Goal: Connect with others: Connect with others

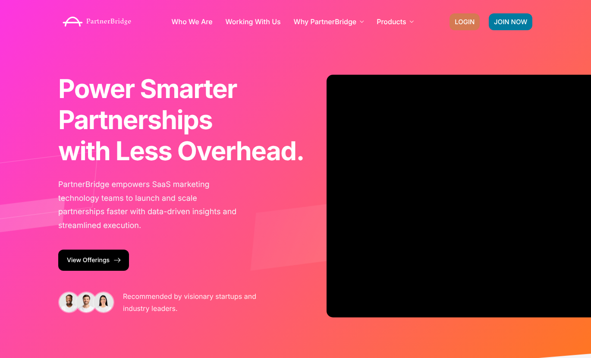
click at [461, 22] on span "LOGIN" at bounding box center [465, 22] width 20 height 6
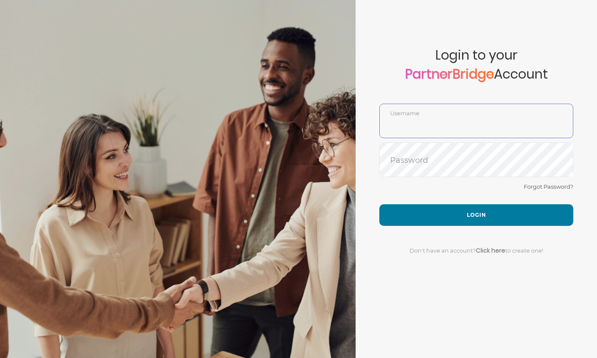
click at [459, 124] on input "text" at bounding box center [476, 127] width 193 height 21
type input "DemoUser"
click at [457, 208] on button "Login" at bounding box center [477, 215] width 194 height 22
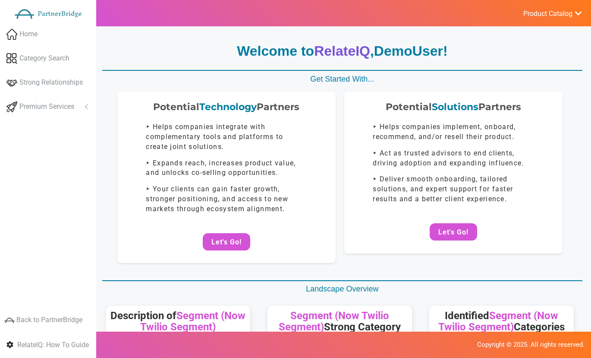
click at [220, 240] on button "Let's Go!" at bounding box center [226, 241] width 47 height 17
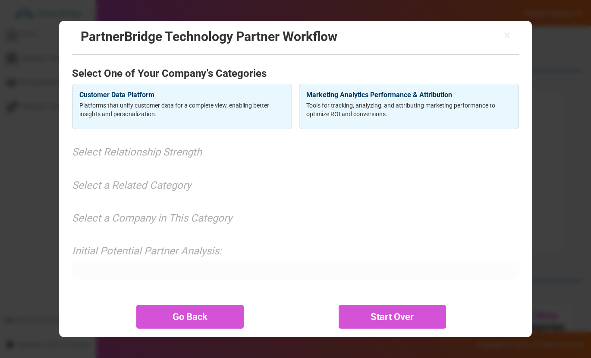
click at [148, 91] on h4 "Customer Data Platform" at bounding box center [181, 95] width 205 height 8
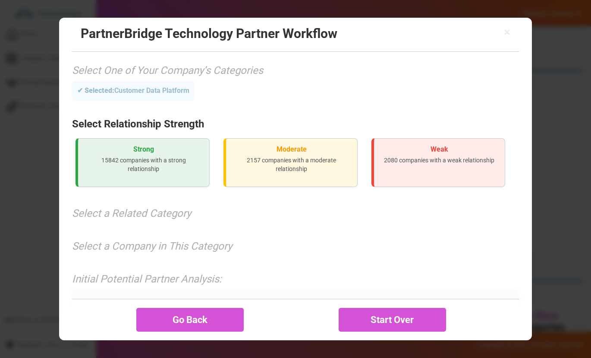
click at [154, 158] on p "15842 companies with a strong relationship" at bounding box center [143, 164] width 117 height 17
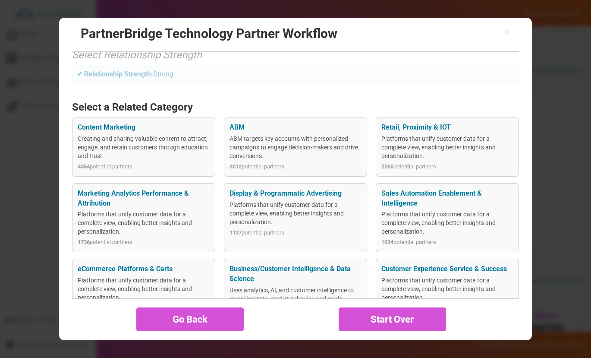
scroll to position [71, 0]
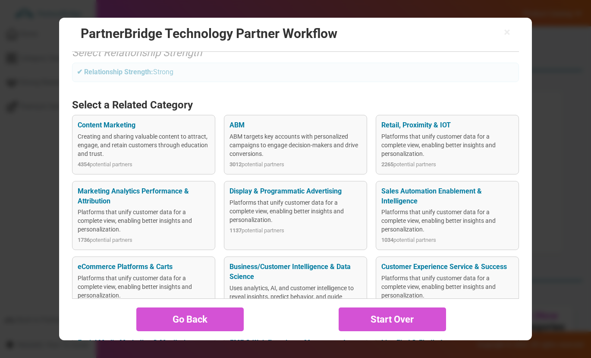
click at [202, 206] on div "Marketing Analytics Performance & Attribution Platforms that unify customer dat…" at bounding box center [143, 215] width 143 height 69
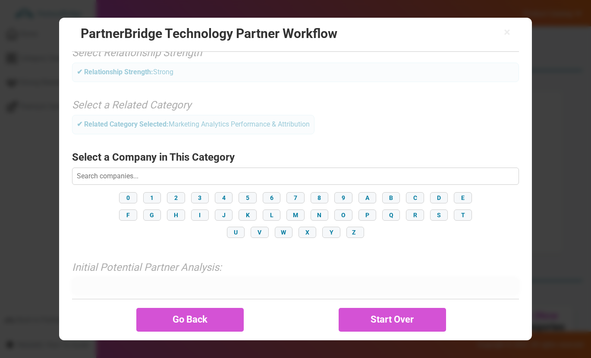
scroll to position [85, 0]
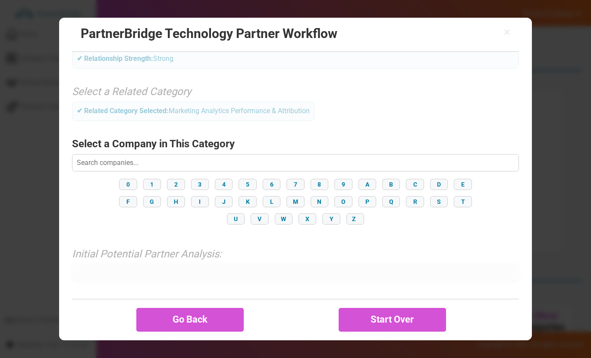
click at [127, 205] on button "F" at bounding box center [128, 201] width 18 height 11
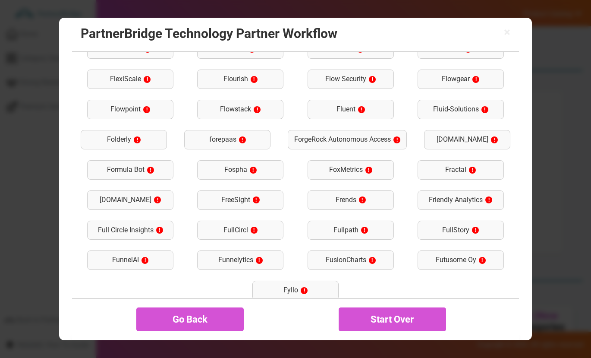
scroll to position [429, 0]
click at [430, 230] on div "FullStory !" at bounding box center [461, 229] width 86 height 19
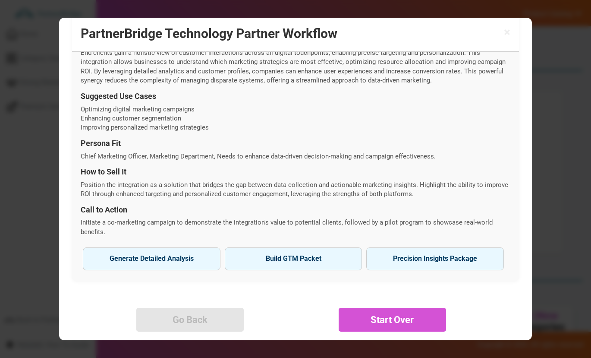
scroll to position [327, 0]
click at [130, 253] on button "Generate Detailed Analysis Reveal strategic fit and integration potential." at bounding box center [152, 258] width 138 height 22
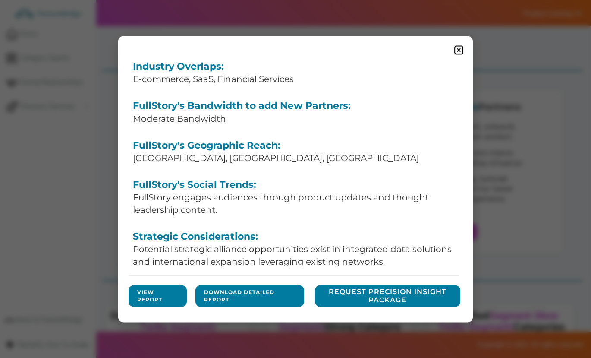
scroll to position [134, 0]
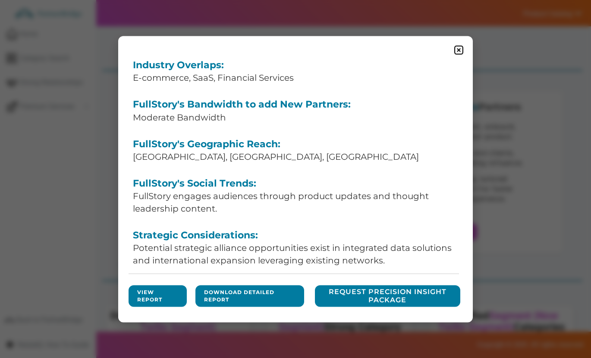
click at [144, 297] on link "View Report" at bounding box center [157, 295] width 41 height 15
click at [464, 50] on img at bounding box center [458, 49] width 11 height 11
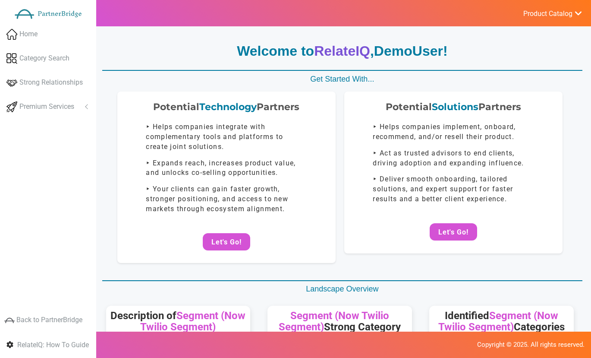
click at [219, 236] on button "Let's Go!" at bounding box center [226, 241] width 47 height 17
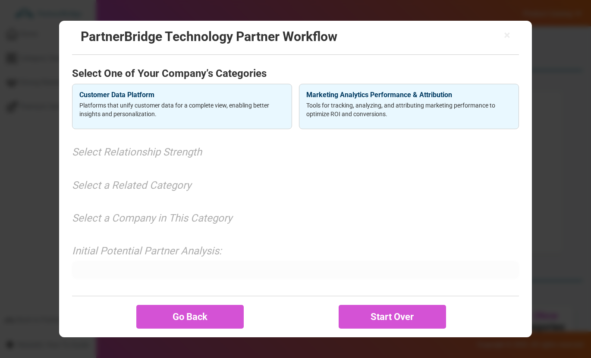
scroll to position [0, 0]
click at [217, 99] on div "Customer Data Platform Platforms that unify customer data for a complete view, …" at bounding box center [182, 107] width 220 height 46
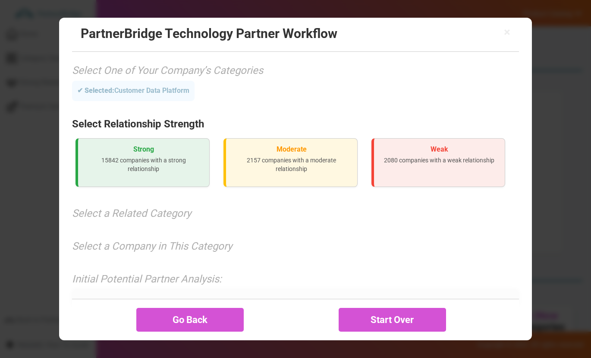
click at [149, 151] on h3 "Strong" at bounding box center [143, 149] width 117 height 8
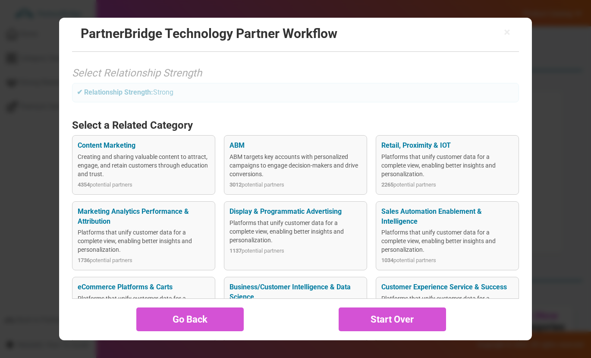
scroll to position [50, 0]
click at [166, 228] on div "Marketing Analytics Performance & Attribution Platforms that unify customer dat…" at bounding box center [143, 236] width 143 height 69
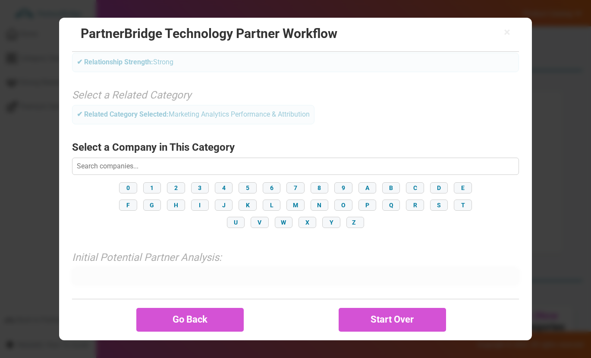
scroll to position [85, 0]
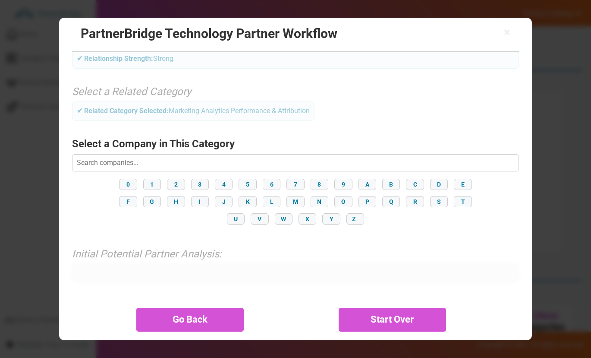
click at [131, 198] on button "F" at bounding box center [128, 201] width 18 height 11
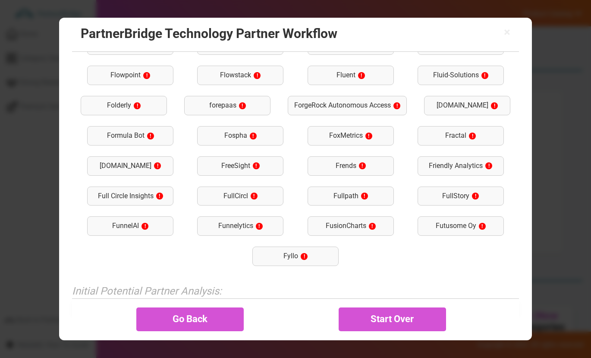
scroll to position [468, 0]
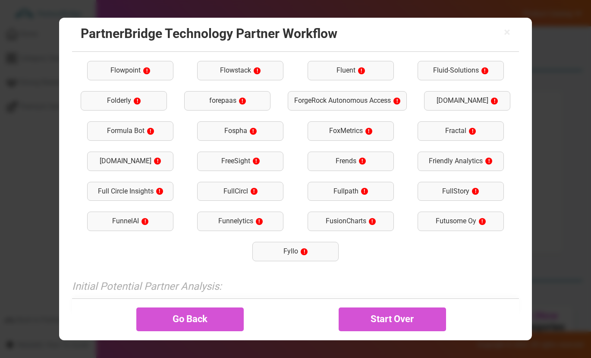
click at [459, 193] on div "FullStory !" at bounding box center [461, 191] width 86 height 19
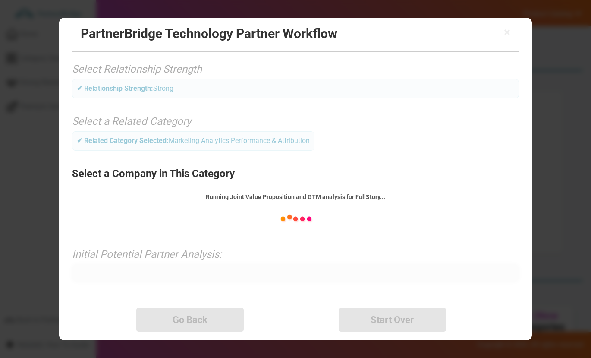
scroll to position [327, 0]
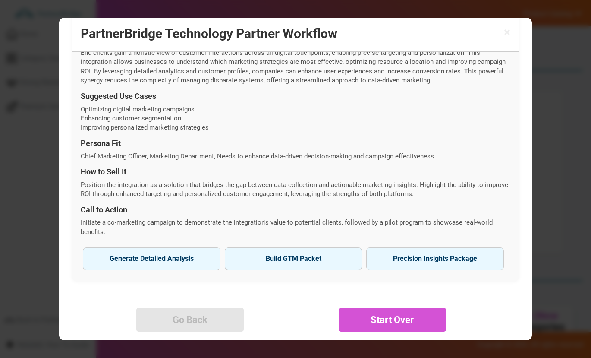
click at [308, 252] on button "Build GTM Packet" at bounding box center [294, 258] width 138 height 22
type input "FullStory"
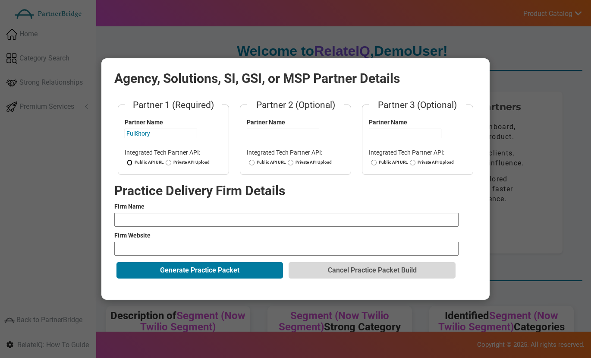
click at [132, 160] on input "Public API URL" at bounding box center [130, 162] width 6 height 6
radio input "true"
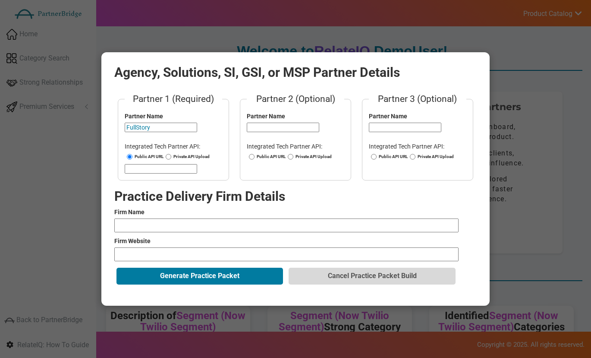
click at [151, 160] on div "Public API URL Private API Upload" at bounding box center [173, 158] width 97 height 8
click at [157, 166] on input "url" at bounding box center [161, 168] width 72 height 9
type input "https://developer.fullstory.com/browser/getting-started/"
click at [198, 222] on input "text" at bounding box center [286, 225] width 344 height 14
type input "VML"
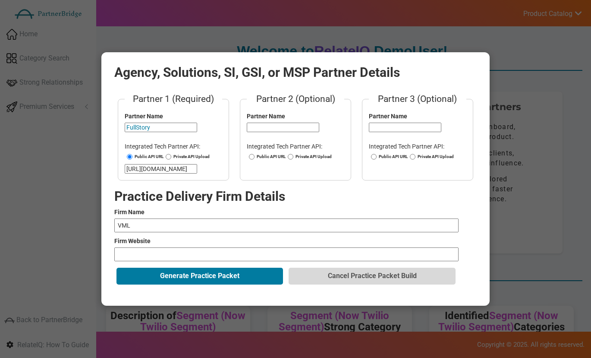
click at [193, 258] on input "url" at bounding box center [286, 254] width 344 height 14
type input "https://www.vml.com/"
click at [208, 270] on button "Generate Practice Packet" at bounding box center [199, 275] width 166 height 16
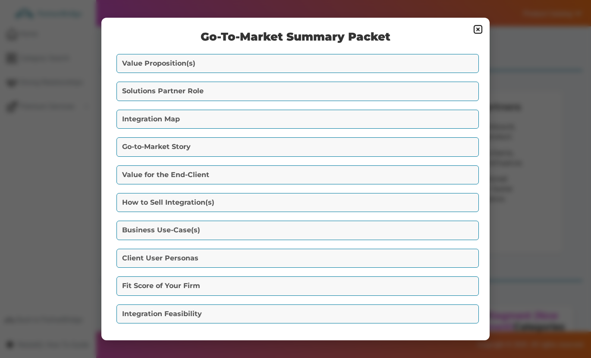
click at [251, 56] on button "Value Proposition(s)" at bounding box center [297, 63] width 362 height 19
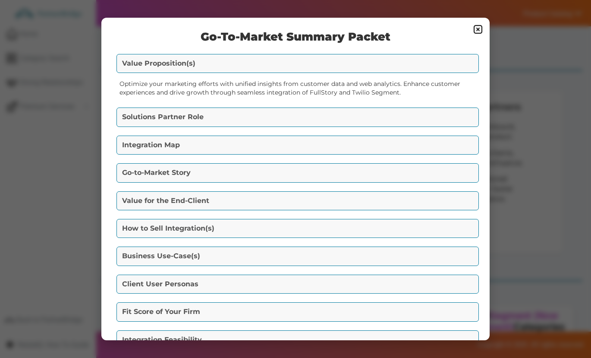
click at [255, 114] on button "Solutions Partner Role" at bounding box center [297, 116] width 362 height 19
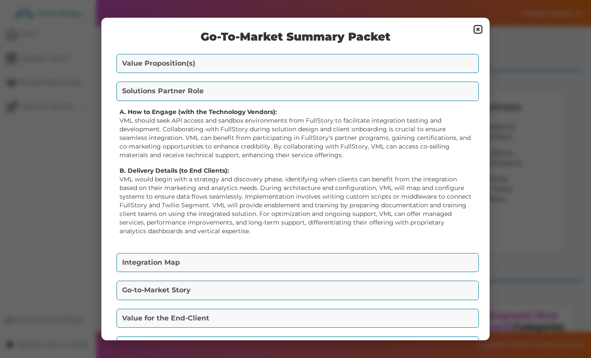
click at [259, 254] on button "Integration Map" at bounding box center [297, 262] width 362 height 19
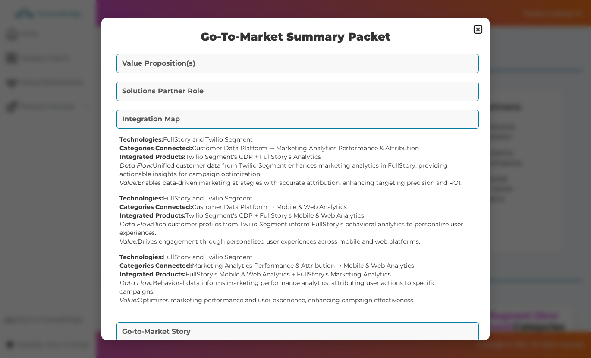
click at [250, 329] on button "Go-to-Market Story" at bounding box center [297, 331] width 362 height 19
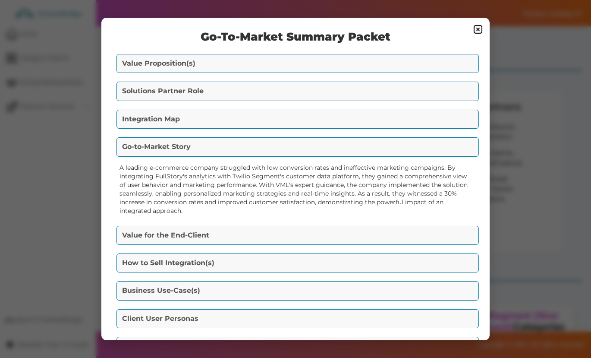
click at [255, 231] on button "Value for the End-Client" at bounding box center [297, 235] width 362 height 19
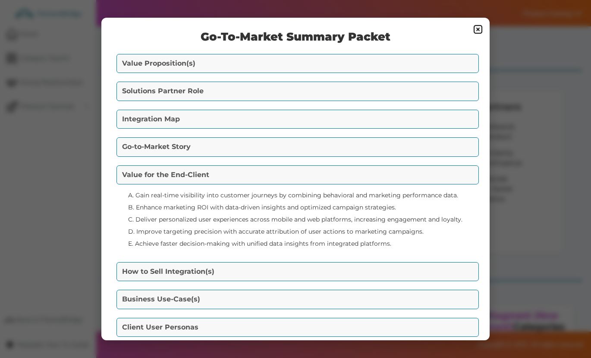
click at [257, 267] on button "How to Sell Integration(s)" at bounding box center [297, 271] width 362 height 19
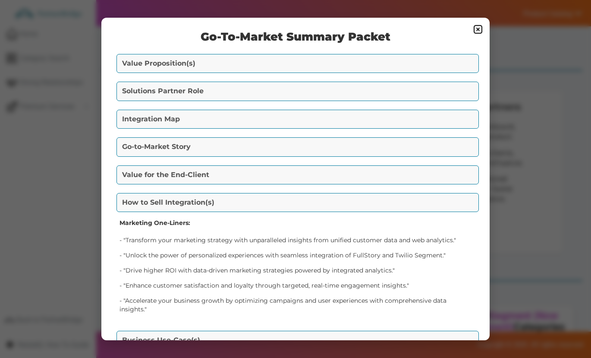
click at [257, 334] on button "Business Use-Case(s)" at bounding box center [297, 339] width 362 height 19
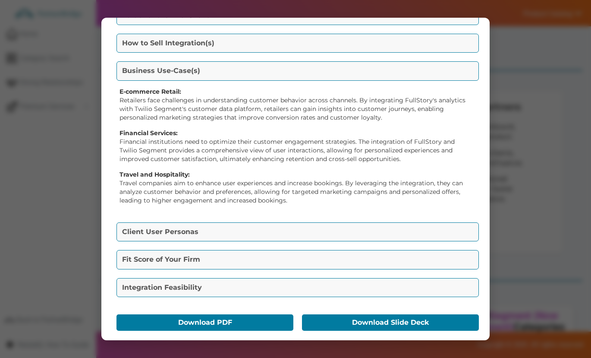
scroll to position [160, 0]
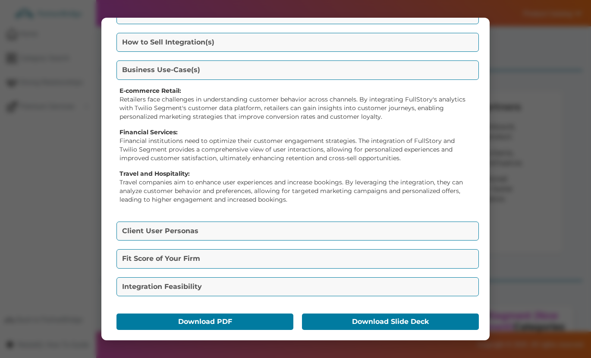
click at [265, 227] on button "Client User Personas" at bounding box center [297, 230] width 362 height 19
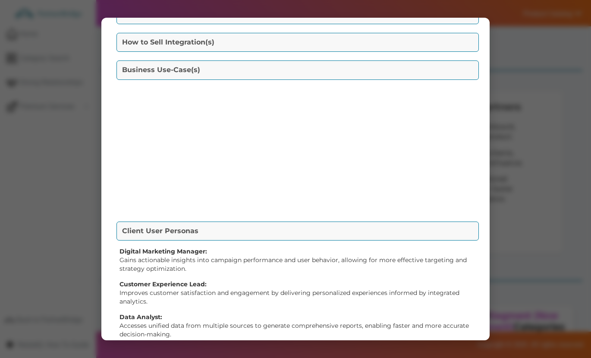
scroll to position [139, 0]
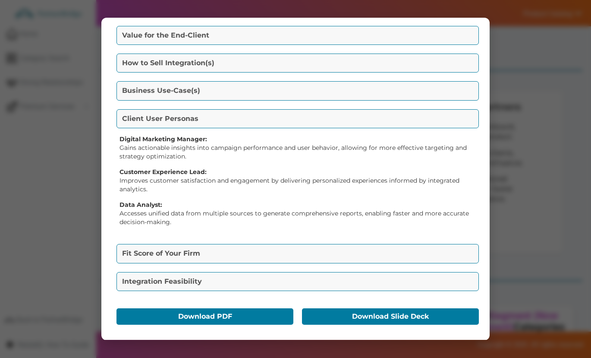
click at [264, 244] on button "Fit Score of Your Firm" at bounding box center [297, 253] width 362 height 19
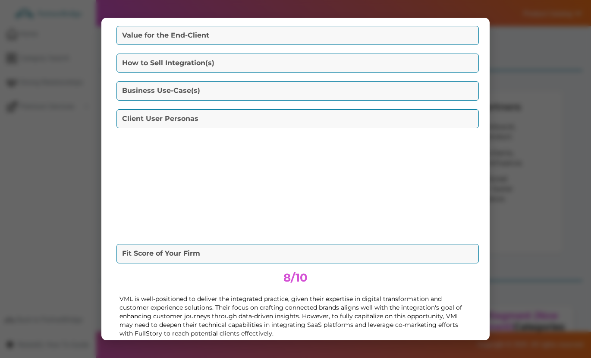
scroll to position [115, 0]
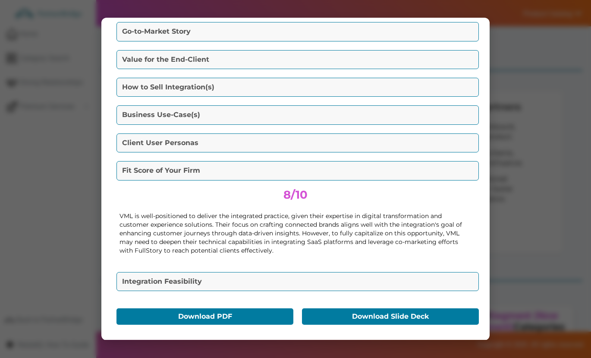
click at [260, 272] on button "Integration Feasibility" at bounding box center [297, 281] width 362 height 19
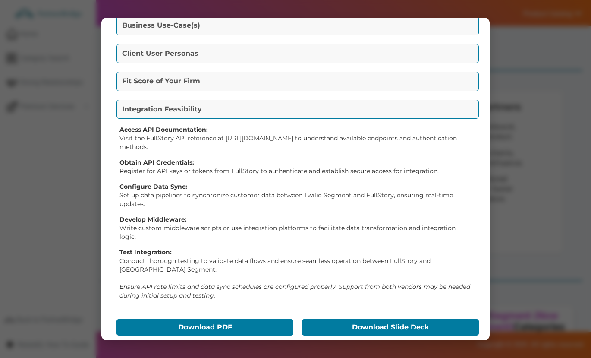
scroll to position [215, 0]
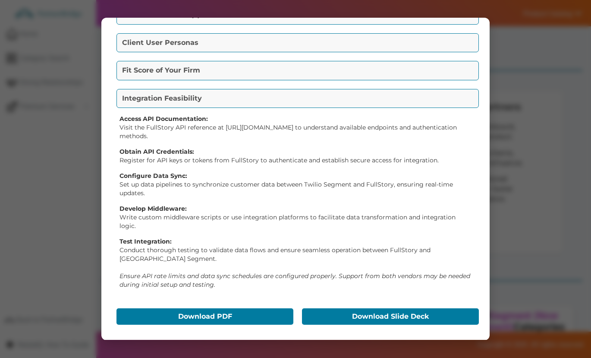
click at [217, 312] on button "Download PDF" at bounding box center [204, 316] width 177 height 16
click at [384, 310] on button "Download Slide Deck" at bounding box center [390, 316] width 177 height 16
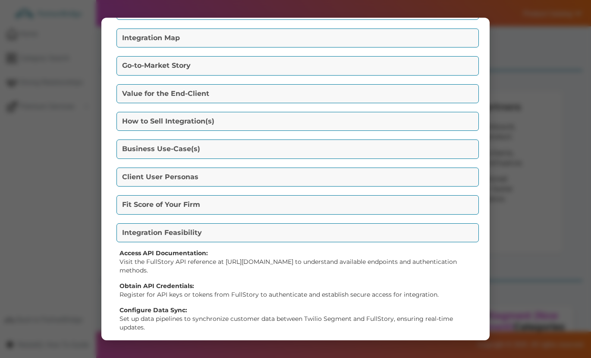
scroll to position [0, 0]
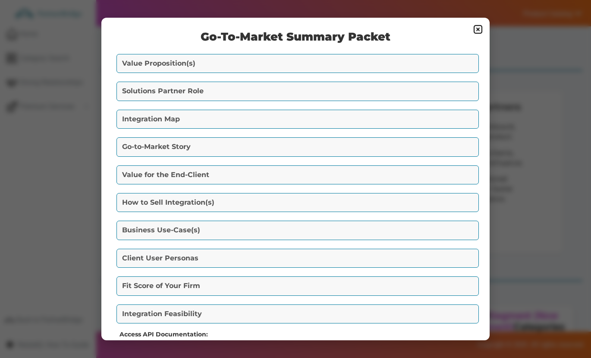
click at [475, 30] on img at bounding box center [478, 29] width 10 height 10
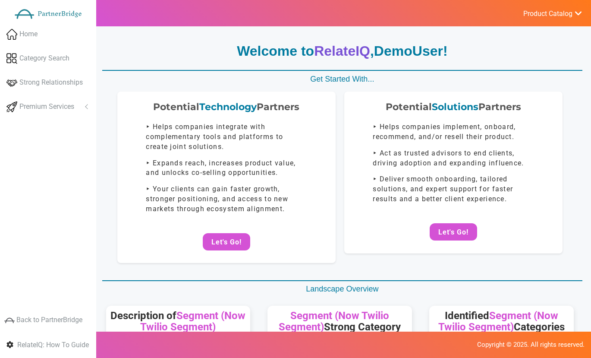
click at [413, 112] on div "Potential Solutions Partners ‣ Helps companies implement, onboard, recommend, a…" at bounding box center [453, 172] width 218 height 162
click at [440, 233] on button "Let's Go!" at bounding box center [453, 231] width 47 height 17
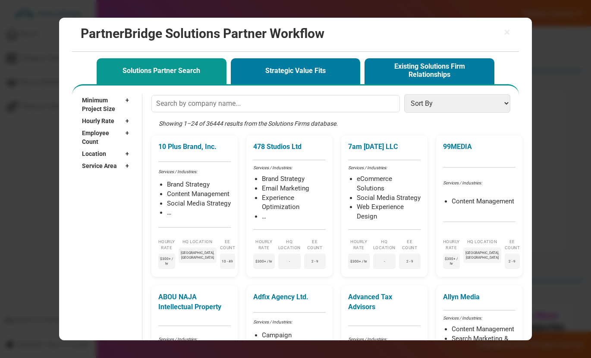
click at [133, 160] on div "Service Area +" at bounding box center [107, 166] width 51 height 12
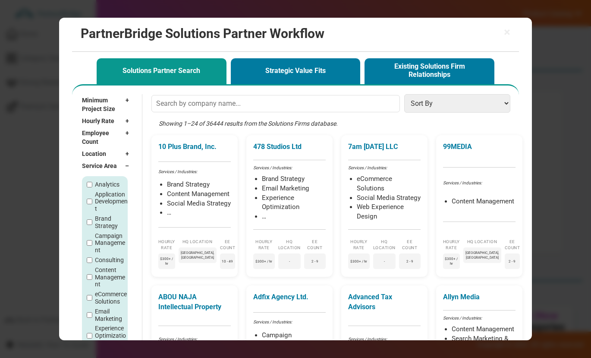
click at [119, 181] on label "Analytics" at bounding box center [107, 184] width 25 height 7
click at [92, 182] on input "Analytics" at bounding box center [90, 185] width 6 height 6
checkbox input "true"
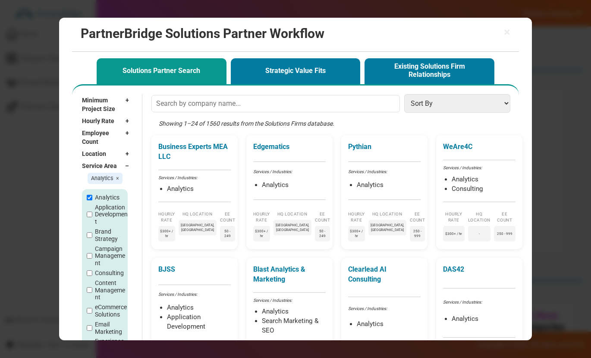
click at [110, 204] on label "Application Development" at bounding box center [111, 215] width 33 height 22
click at [92, 211] on input "Application Development" at bounding box center [90, 214] width 6 height 6
checkbox input "true"
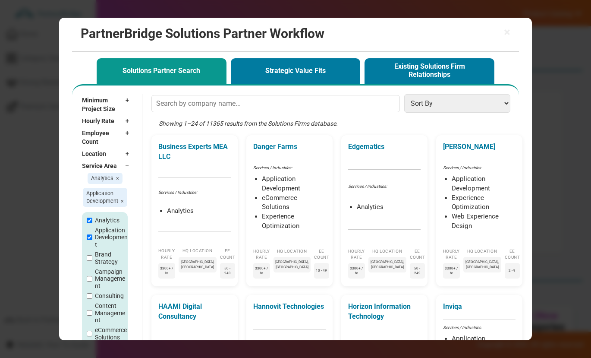
click at [107, 268] on label "Campaign Management" at bounding box center [111, 279] width 33 height 22
click at [92, 276] on input "Campaign Management" at bounding box center [90, 279] width 6 height 6
checkbox input "true"
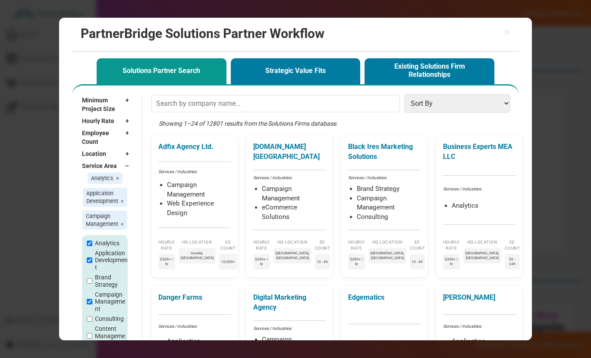
click at [105, 273] on label "Brand Strategy" at bounding box center [109, 280] width 28 height 15
click at [92, 278] on input "Brand Strategy" at bounding box center [90, 281] width 6 height 6
checkbox input "true"
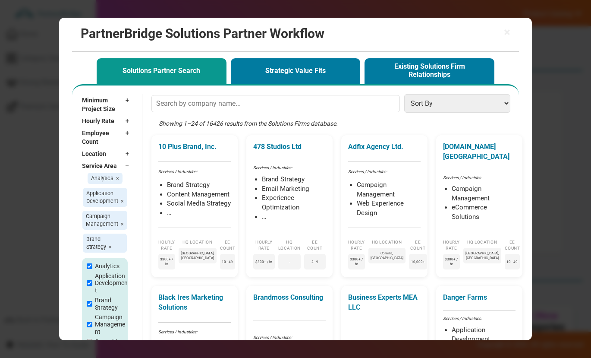
click at [119, 175] on span "×" at bounding box center [117, 178] width 3 height 6
checkbox input "false"
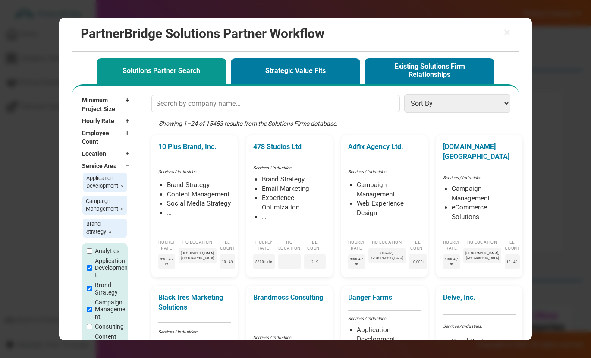
click at [124, 182] on span "×" at bounding box center [122, 185] width 3 height 6
checkbox input "false"
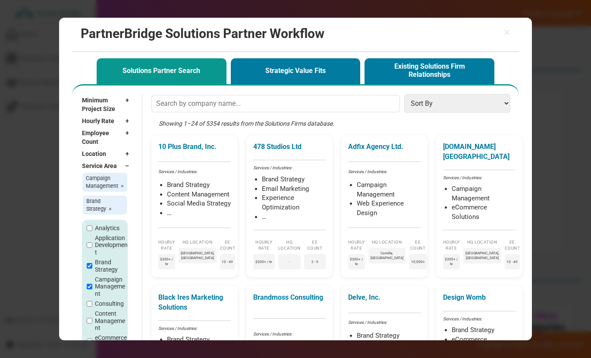
click at [124, 182] on span "×" at bounding box center [122, 185] width 3 height 6
checkbox input "false"
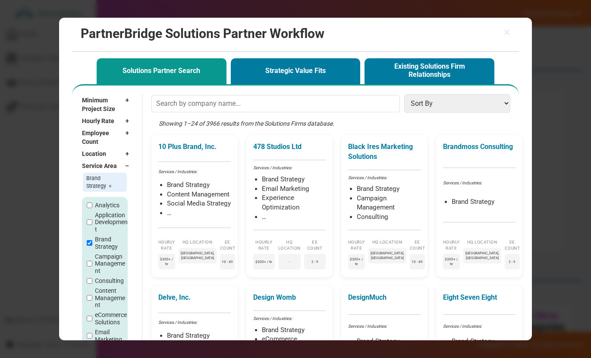
click at [127, 173] on span "Brand Strategy ×" at bounding box center [105, 182] width 44 height 19
click at [112, 182] on span "×" at bounding box center [110, 185] width 3 height 6
checkbox input "false"
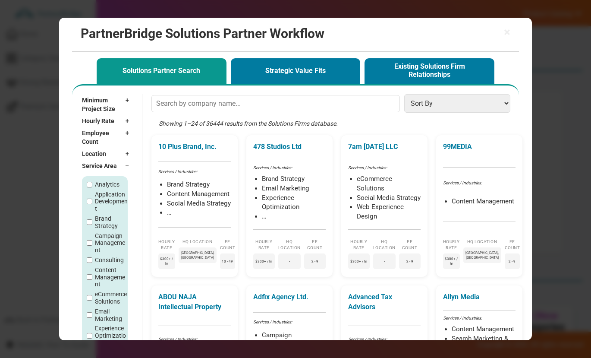
click at [318, 75] on button "Strategic Value Fits" at bounding box center [296, 71] width 130 height 26
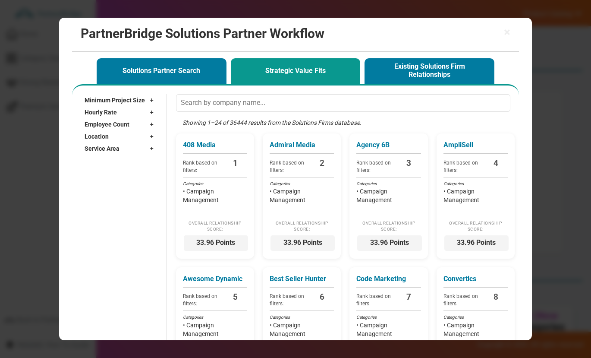
click at [195, 207] on div "408 Media Rank based on filters: 1 Categories • Campaign Management Overall Rel…" at bounding box center [215, 195] width 78 height 125
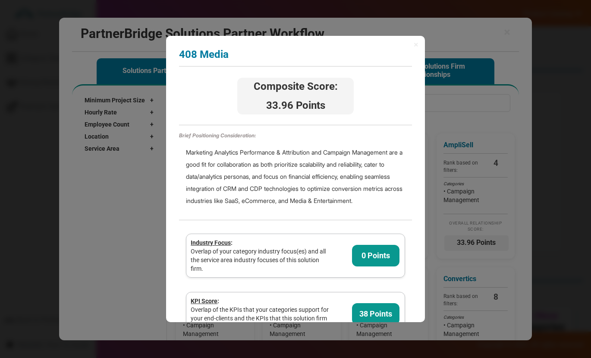
click at [414, 49] on span "×" at bounding box center [416, 44] width 5 height 9
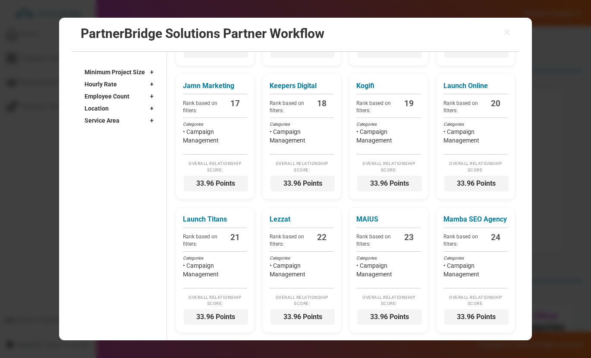
scroll to position [627, 0]
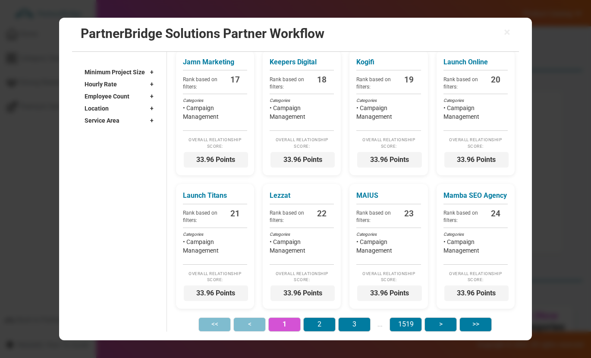
click at [128, 116] on div "Service Area +" at bounding box center [122, 120] width 74 height 12
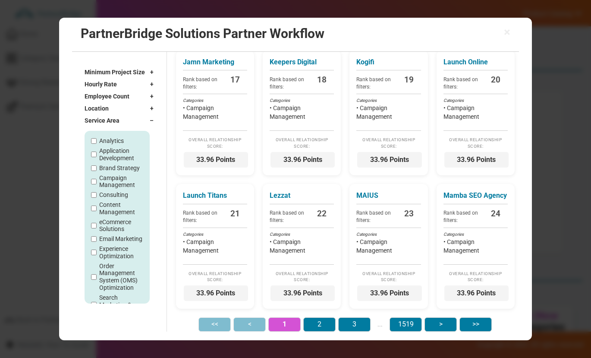
click at [116, 149] on label "Application Development" at bounding box center [121, 154] width 44 height 15
click at [97, 152] on input "Application Development" at bounding box center [94, 155] width 6 height 6
checkbox input "true"
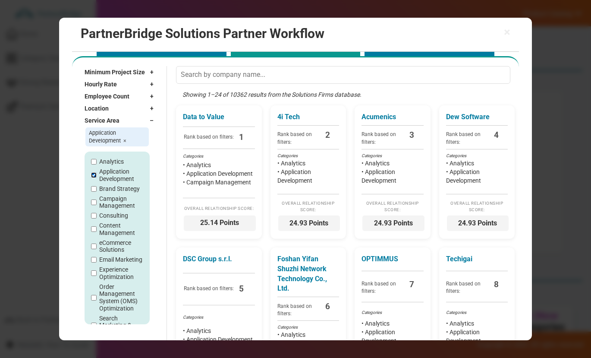
scroll to position [0, 0]
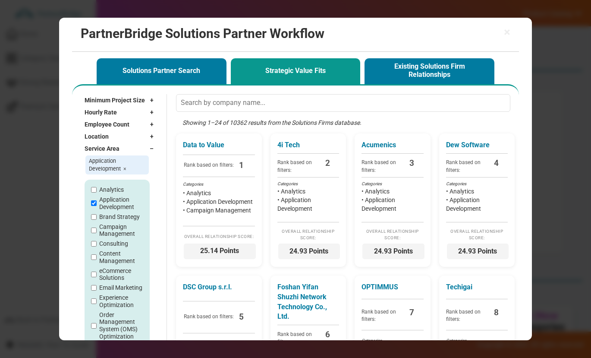
click at [210, 214] on li "• Campaign Management" at bounding box center [219, 210] width 72 height 9
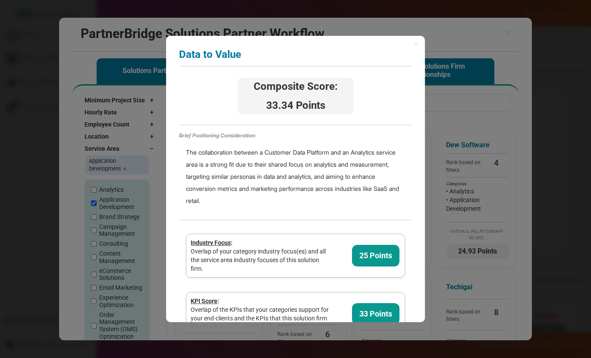
click at [414, 42] on span "×" at bounding box center [416, 44] width 5 height 9
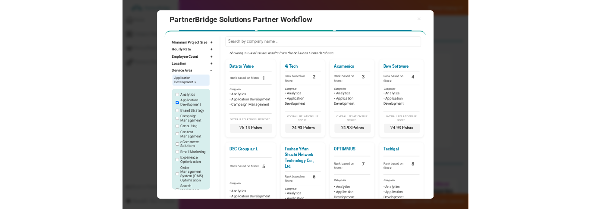
scroll to position [32, 0]
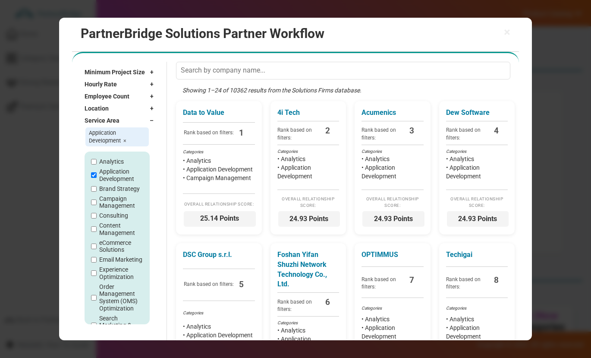
click at [326, 180] on li "• Application Development" at bounding box center [308, 171] width 62 height 17
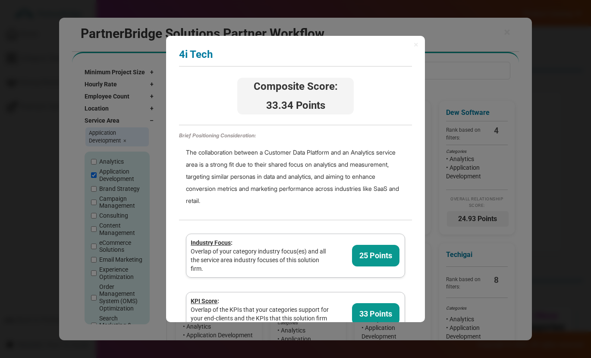
click at [417, 39] on div "× 4i Tech Analyzing partner score... Composite Score: 33.34 Points Brief Positi…" at bounding box center [295, 179] width 259 height 286
click at [414, 45] on span "×" at bounding box center [416, 44] width 5 height 9
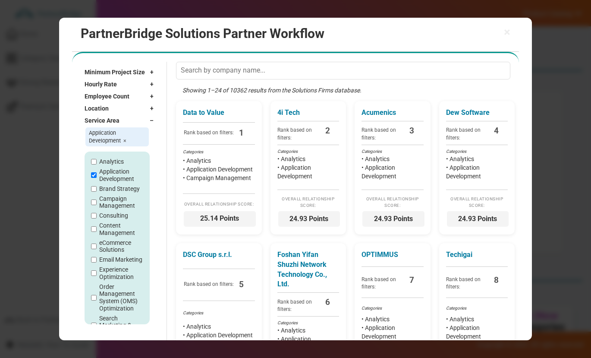
drag, startPoint x: 275, startPoint y: 136, endPoint x: 405, endPoint y: 122, distance: 131.1
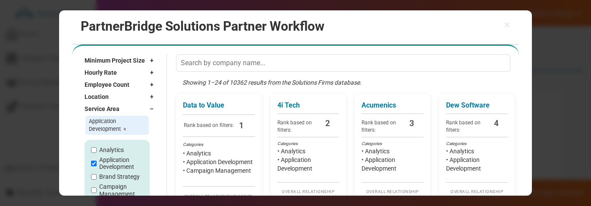
click at [407, 155] on li "• Analytics" at bounding box center [392, 151] width 62 height 9
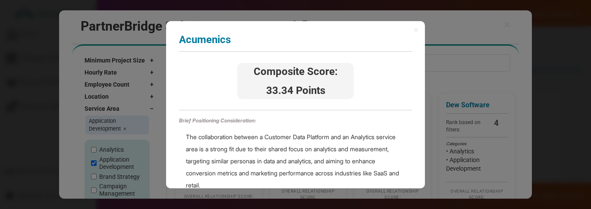
click at [414, 29] on span "×" at bounding box center [416, 29] width 5 height 9
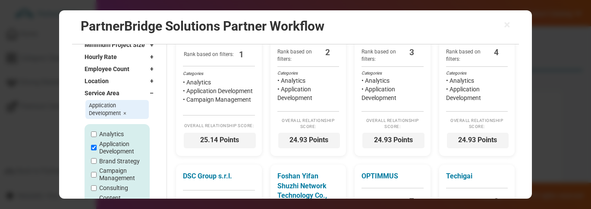
scroll to position [104, 0]
copy ul "• Analytics • Application Development"
drag, startPoint x: 398, startPoint y: 111, endPoint x: 349, endPoint y: 88, distance: 54.0
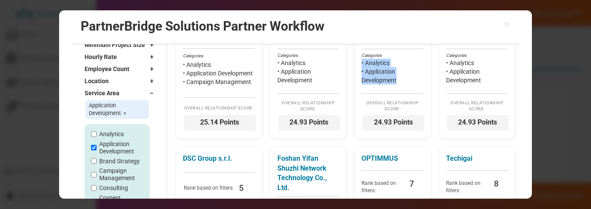
scroll to position [120, 0]
click at [240, 87] on li "• Campaign Management" at bounding box center [219, 82] width 72 height 9
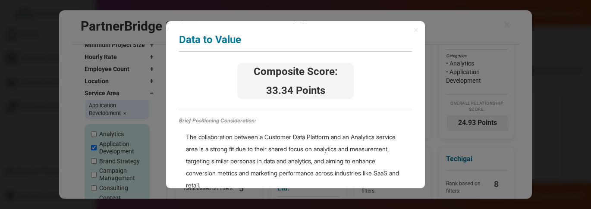
scroll to position [0, 0]
click at [414, 30] on span "×" at bounding box center [416, 29] width 5 height 9
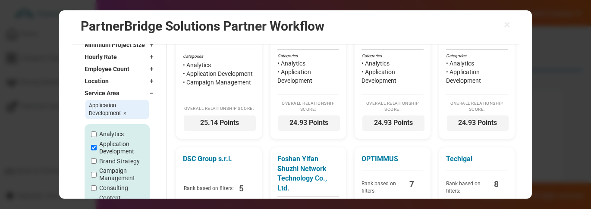
click at [105, 132] on label "Analytics" at bounding box center [111, 134] width 25 height 7
click at [97, 132] on input "Analytics" at bounding box center [94, 135] width 6 height 6
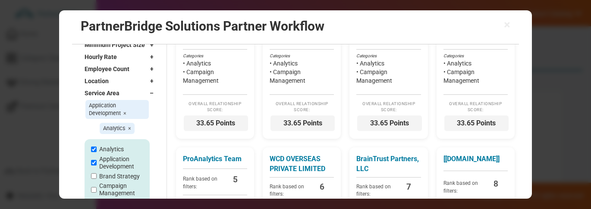
click at [103, 151] on label "Analytics" at bounding box center [111, 149] width 25 height 7
click at [97, 151] on input "Analytics" at bounding box center [94, 150] width 6 height 6
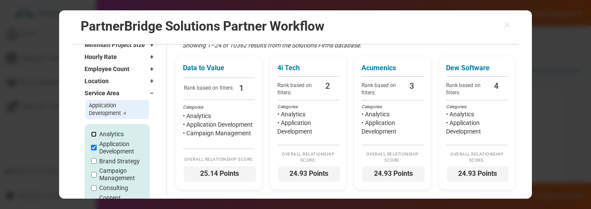
scroll to position [69, 0]
click at [109, 136] on label "Analytics" at bounding box center [111, 134] width 25 height 7
click at [97, 136] on input "Analytics" at bounding box center [94, 135] width 6 height 6
checkbox input "true"
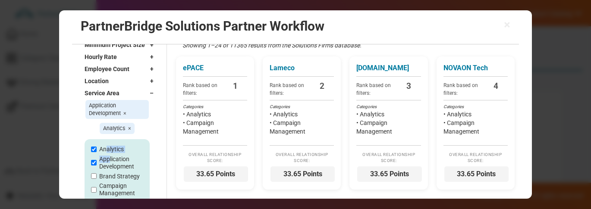
drag, startPoint x: 107, startPoint y: 148, endPoint x: 111, endPoint y: 156, distance: 9.5
click at [110, 159] on label "Application Development" at bounding box center [121, 163] width 44 height 15
click at [97, 160] on input "Application Development" at bounding box center [94, 163] width 6 height 6
checkbox input "false"
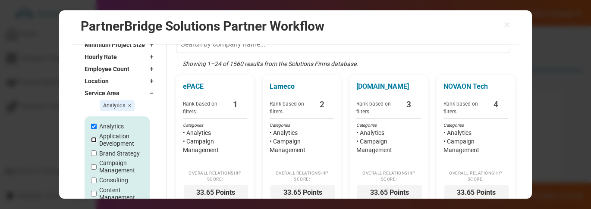
scroll to position [0, 0]
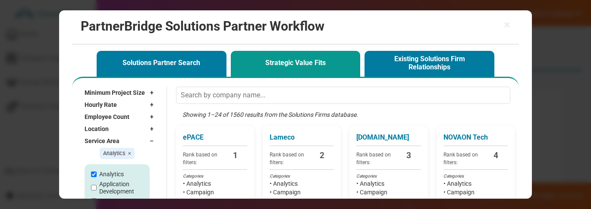
click at [308, 98] on input "text" at bounding box center [343, 95] width 334 height 17
type input "c"
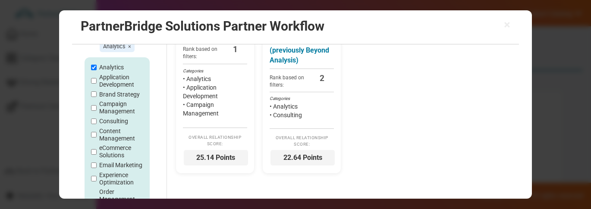
scroll to position [101, 0]
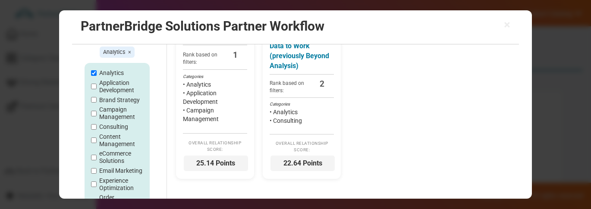
type input "data to"
click at [219, 113] on li "• Campaign Management" at bounding box center [215, 114] width 64 height 17
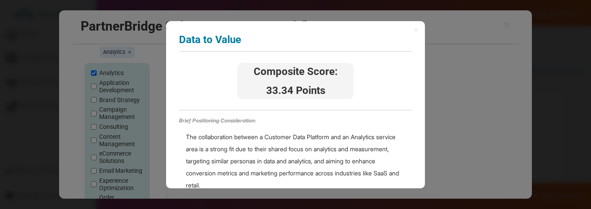
click at [487, 118] on div "× Data to Value Analyzing partner score... Composite Score: 33.34 Points Brief …" at bounding box center [295, 104] width 591 height 209
click at [414, 31] on span "×" at bounding box center [416, 29] width 5 height 9
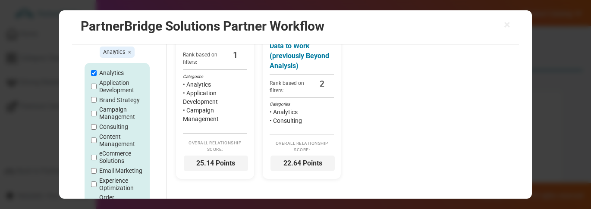
click at [104, 112] on div "Analytics Application Development Brand Strategy Campaign Management Consulting…" at bounding box center [117, 191] width 52 height 244
click at [104, 117] on label "Campaign Management" at bounding box center [121, 113] width 44 height 15
click at [97, 116] on input "Campaign Management" at bounding box center [94, 114] width 6 height 6
checkbox input "true"
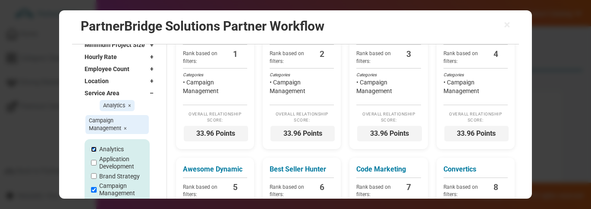
click at [91, 150] on input "Analytics" at bounding box center [94, 150] width 6 height 6
checkbox input "false"
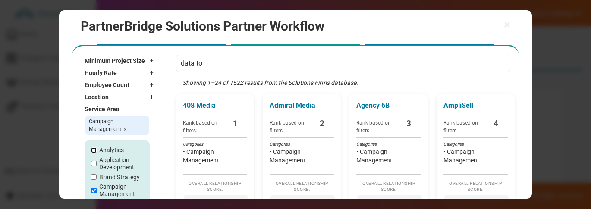
scroll to position [31, 0]
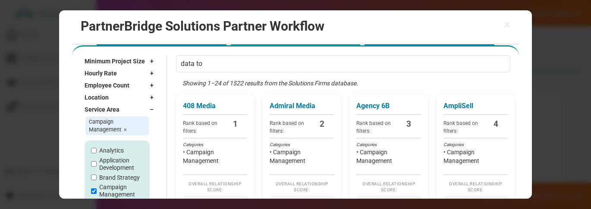
click at [240, 66] on input "data to" at bounding box center [343, 63] width 334 height 17
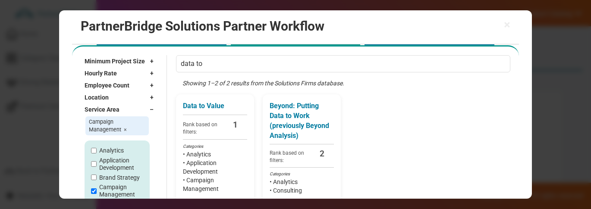
type input "data to"
click at [226, 111] on p "Data to Value" at bounding box center [215, 106] width 64 height 10
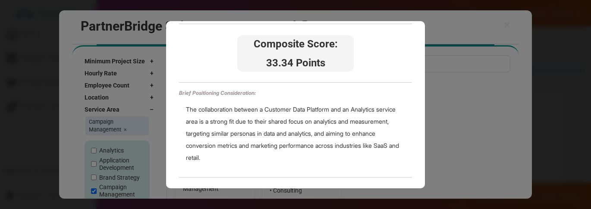
scroll to position [0, 0]
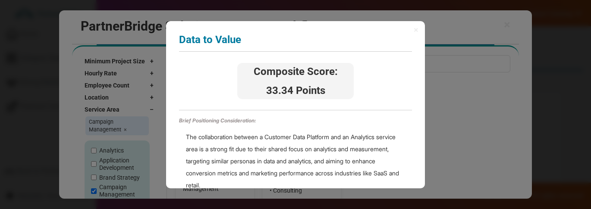
click at [414, 31] on span "×" at bounding box center [416, 29] width 5 height 9
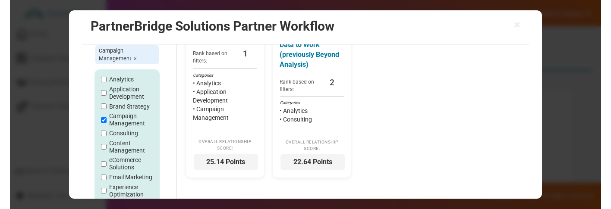
scroll to position [91, 0]
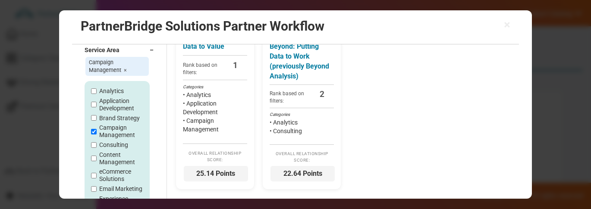
click at [212, 175] on span "25.14 Points" at bounding box center [216, 174] width 64 height 16
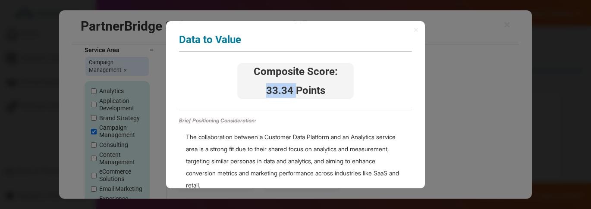
drag, startPoint x: 268, startPoint y: 88, endPoint x: 296, endPoint y: 90, distance: 27.7
click at [296, 90] on span "33.34 Points" at bounding box center [296, 90] width 114 height 15
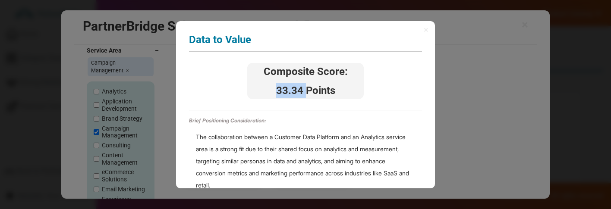
scroll to position [13, 0]
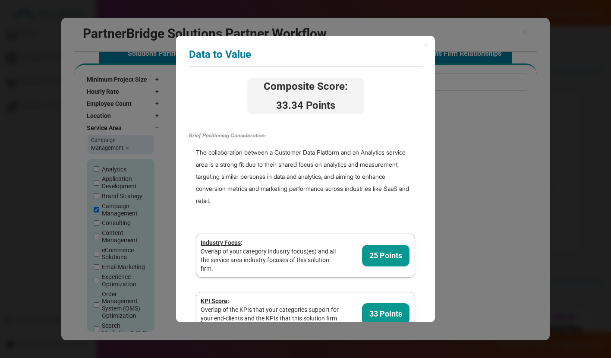
click at [424, 42] on span "×" at bounding box center [426, 44] width 5 height 9
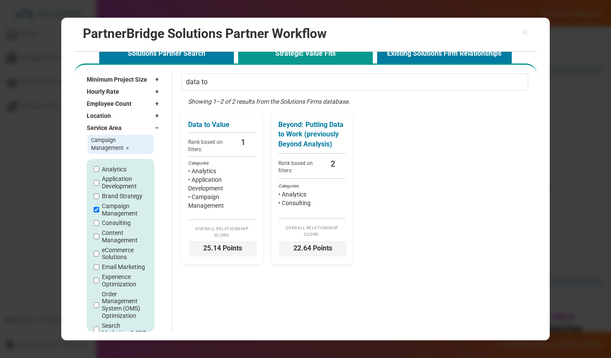
click at [312, 136] on p "Beyond: Putting Data to Work (previously Beyond Analysis)" at bounding box center [312, 135] width 68 height 30
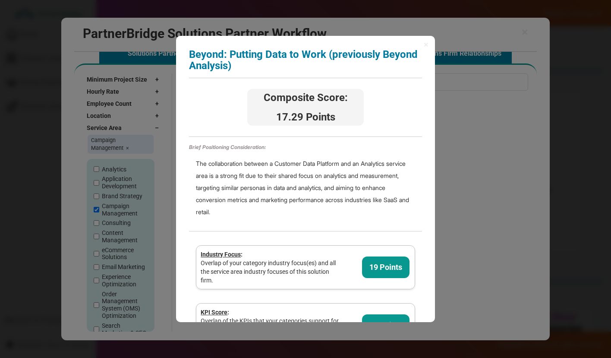
click at [424, 44] on span "×" at bounding box center [426, 44] width 5 height 9
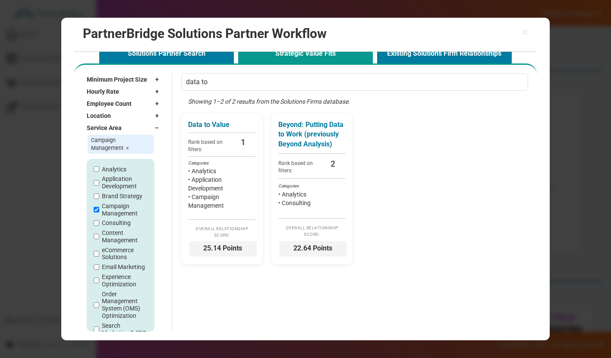
click at [530, 32] on div "× PartnerBridge Solutions Partner Workflow" at bounding box center [305, 35] width 463 height 34
click at [525, 32] on span "×" at bounding box center [524, 32] width 6 height 12
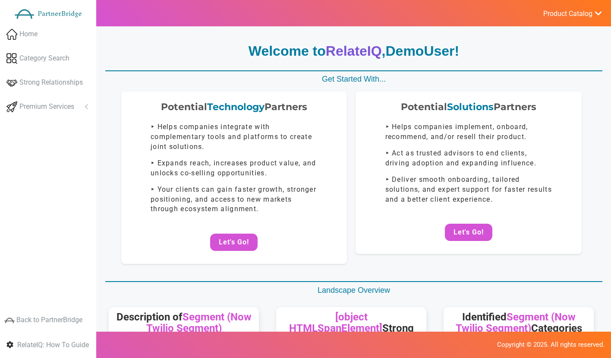
click at [455, 235] on button "Let's Go!" at bounding box center [468, 231] width 47 height 17
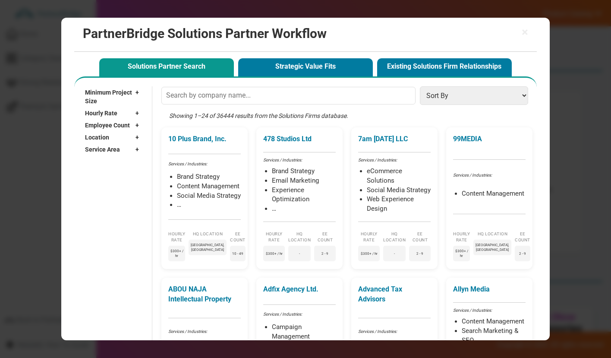
click at [333, 70] on button "Strategic Value Fits" at bounding box center [305, 67] width 135 height 18
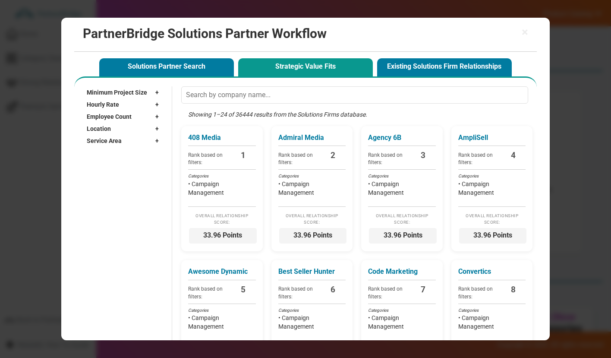
click at [106, 141] on span "Service Area" at bounding box center [104, 140] width 35 height 9
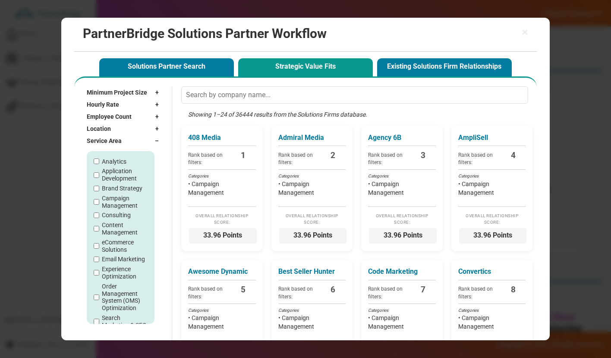
click at [112, 203] on label "Campaign Management" at bounding box center [125, 202] width 46 height 15
click at [99, 203] on input "Campaign Management" at bounding box center [97, 202] width 6 height 6
checkbox input "true"
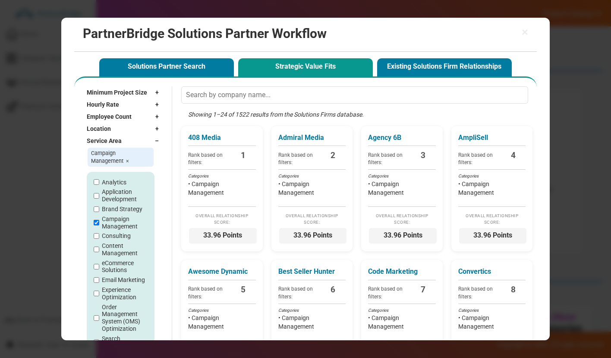
click at [119, 200] on label "Application Development" at bounding box center [125, 195] width 46 height 15
click at [99, 198] on input "Application Development" at bounding box center [97, 196] width 6 height 6
checkbox input "true"
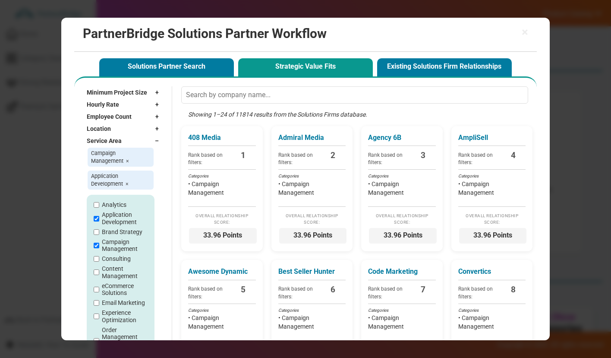
click at [119, 201] on label "Analytics" at bounding box center [114, 204] width 25 height 7
click at [99, 202] on input "Analytics" at bounding box center [97, 205] width 6 height 6
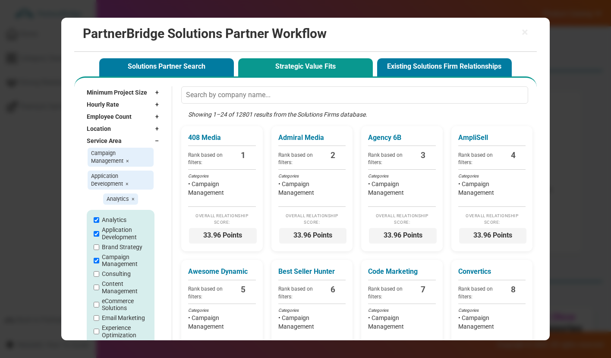
click at [295, 166] on span "Rank based on filters:" at bounding box center [302, 157] width 49 height 17
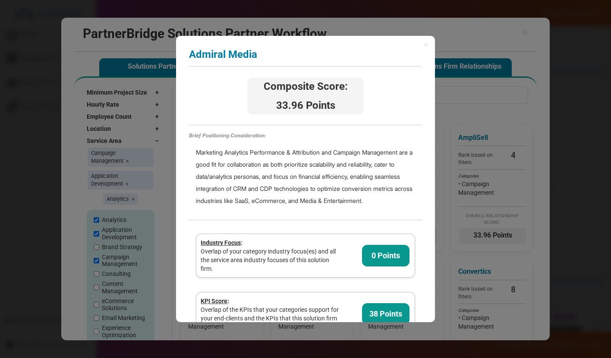
click at [424, 43] on span "×" at bounding box center [426, 44] width 5 height 9
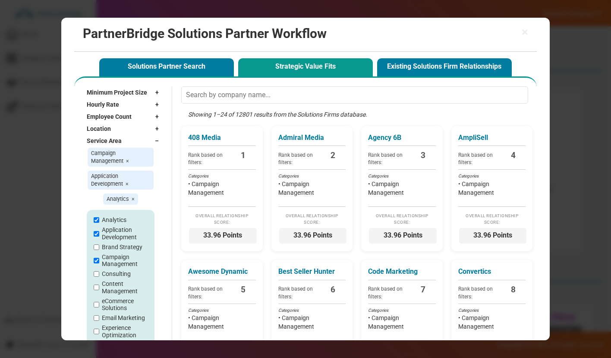
click at [119, 218] on label "Analytics" at bounding box center [114, 219] width 25 height 7
click at [99, 218] on input "Analytics" at bounding box center [97, 220] width 6 height 6
checkbox input "false"
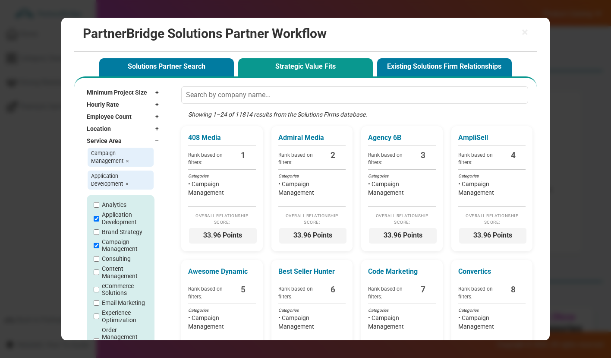
click at [119, 218] on label "Application Development" at bounding box center [125, 218] width 46 height 15
click at [99, 218] on input "Application Development" at bounding box center [97, 219] width 6 height 6
checkbox input "false"
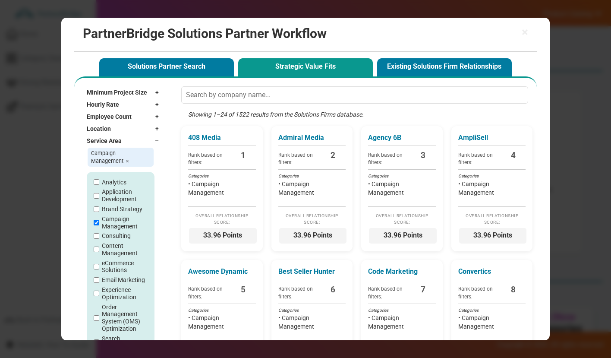
click at [116, 225] on label "Campaign Management" at bounding box center [125, 222] width 46 height 15
click at [99, 225] on input "Campaign Management" at bounding box center [97, 223] width 6 height 6
checkbox input "false"
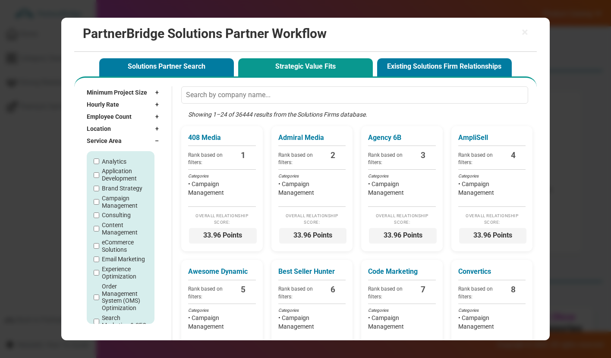
click at [115, 186] on label "Brand Strategy" at bounding box center [122, 188] width 41 height 7
click at [99, 186] on input "Brand Strategy" at bounding box center [97, 188] width 6 height 6
checkbox input "true"
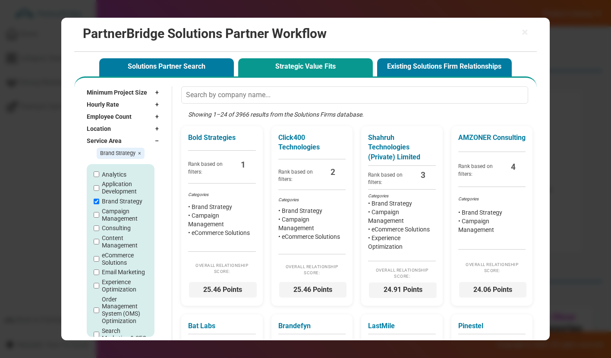
click at [227, 221] on li "• Campaign Management" at bounding box center [222, 219] width 68 height 17
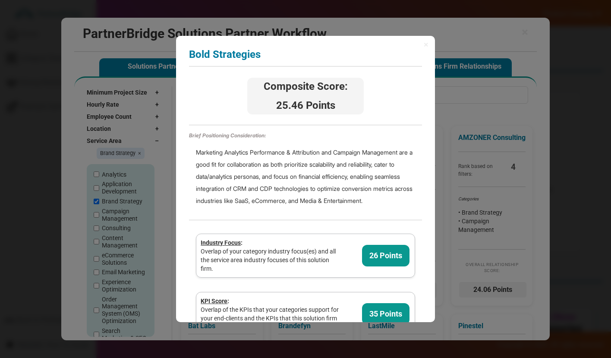
click at [424, 41] on span "×" at bounding box center [426, 44] width 5 height 9
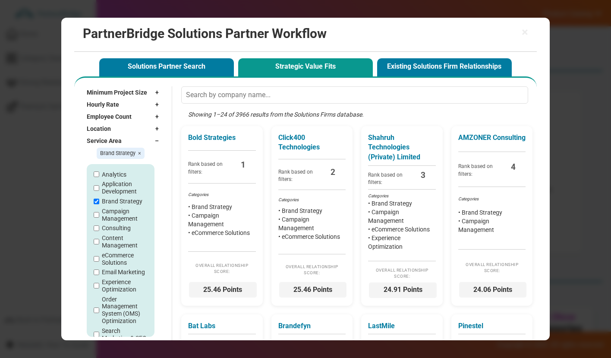
click at [297, 101] on input "text" at bounding box center [354, 94] width 347 height 17
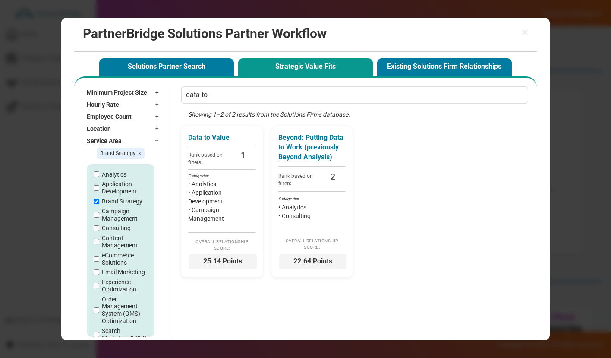
type input "data to"
click at [248, 204] on li "• Application Development" at bounding box center [222, 196] width 68 height 17
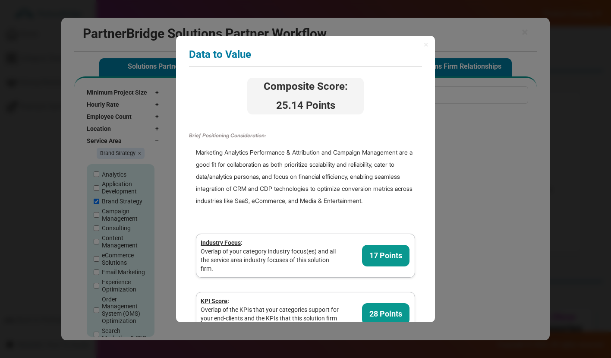
click at [424, 45] on span "×" at bounding box center [426, 44] width 5 height 9
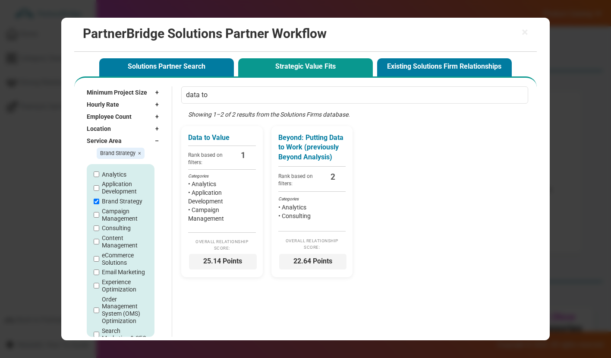
click at [517, 35] on h2 "PartnerBridge Solutions Partner Workflow" at bounding box center [306, 33] width 446 height 14
click at [519, 35] on h2 "PartnerBridge Solutions Partner Workflow" at bounding box center [306, 33] width 446 height 14
click at [521, 35] on h2 "PartnerBridge Solutions Partner Workflow" at bounding box center [306, 33] width 446 height 14
click at [519, 33] on h2 "PartnerBridge Solutions Partner Workflow" at bounding box center [306, 33] width 446 height 14
click at [528, 35] on div "× PartnerBridge Solutions Partner Workflow" at bounding box center [305, 35] width 463 height 34
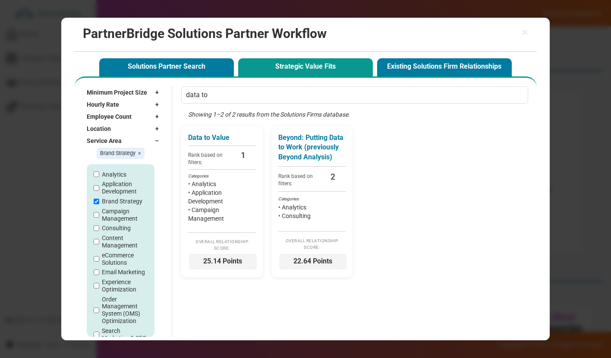
click at [528, 35] on div "× PartnerBridge Solutions Partner Workflow" at bounding box center [305, 35] width 463 height 34
click at [523, 29] on span "×" at bounding box center [524, 32] width 6 height 12
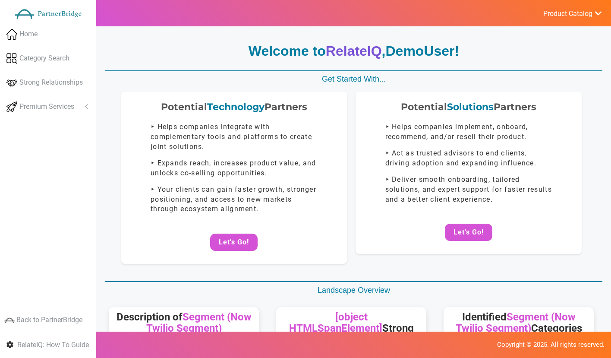
click at [563, 17] on span "Product Catalog" at bounding box center [567, 13] width 49 height 9
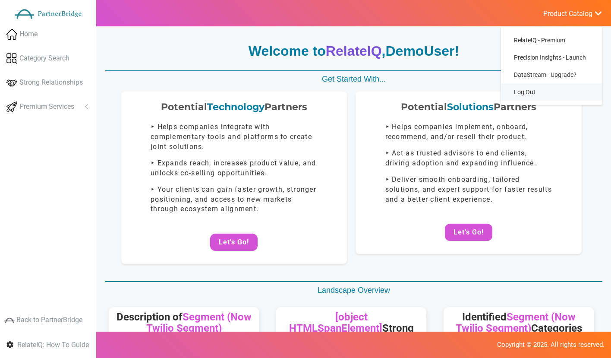
click at [528, 91] on link "Log Out" at bounding box center [551, 91] width 101 height 17
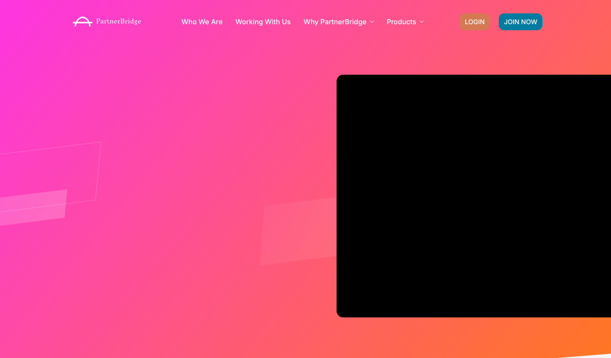
click at [470, 24] on span "LOGIN" at bounding box center [475, 22] width 20 height 6
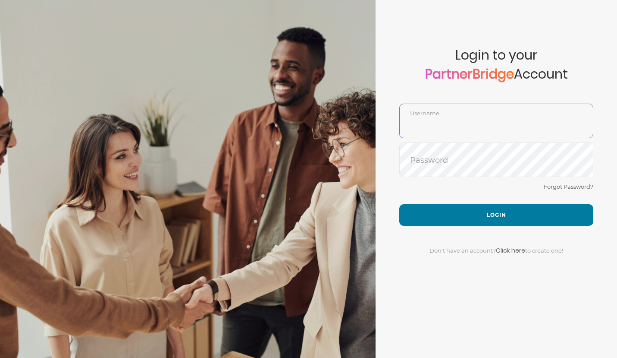
click at [449, 112] on div "Username" at bounding box center [496, 121] width 194 height 35
click at [399, 204] on button "Login" at bounding box center [496, 215] width 194 height 22
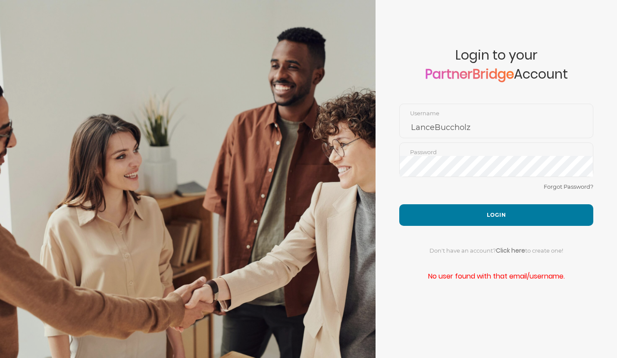
click at [519, 154] on div "Password" at bounding box center [496, 159] width 194 height 35
click at [551, 211] on button "Login" at bounding box center [496, 215] width 194 height 22
click at [458, 125] on input "LanceBuccholz" at bounding box center [496, 127] width 193 height 21
paste input "h"
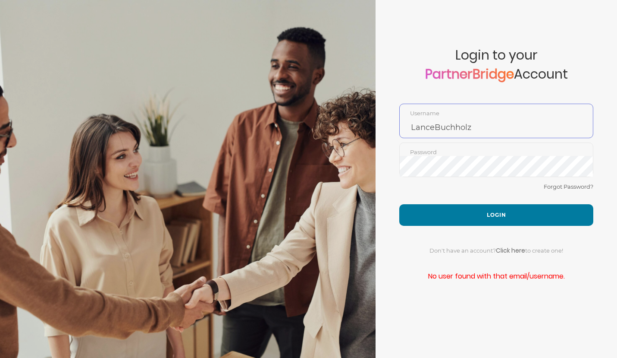
type input "LanceBuchholz"
click at [474, 207] on button "Login" at bounding box center [496, 215] width 194 height 22
click at [399, 204] on button "Login" at bounding box center [496, 215] width 194 height 22
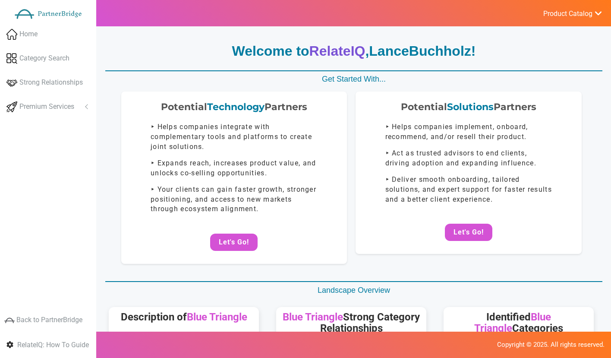
click at [457, 217] on div "Potential Solutions Partners ‣ Helps companies implement, onboard, recommend, a…" at bounding box center [468, 172] width 226 height 162
click at [460, 226] on button "Let's Go!" at bounding box center [468, 231] width 47 height 17
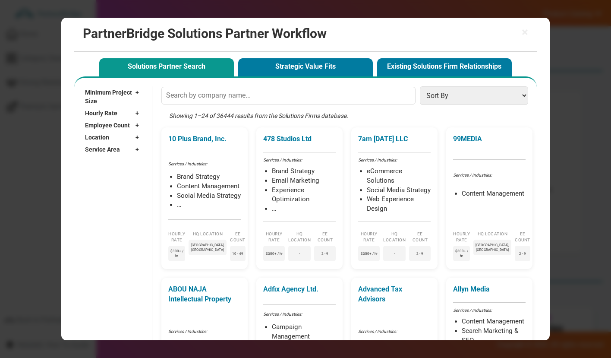
click at [315, 72] on button "Strategic Value Fits" at bounding box center [305, 67] width 135 height 18
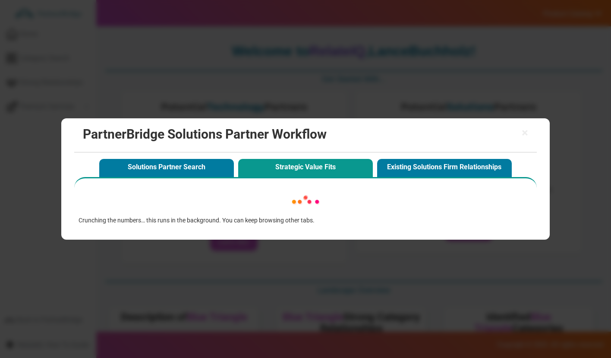
click at [181, 166] on button "Solutions Partner Search" at bounding box center [166, 168] width 135 height 18
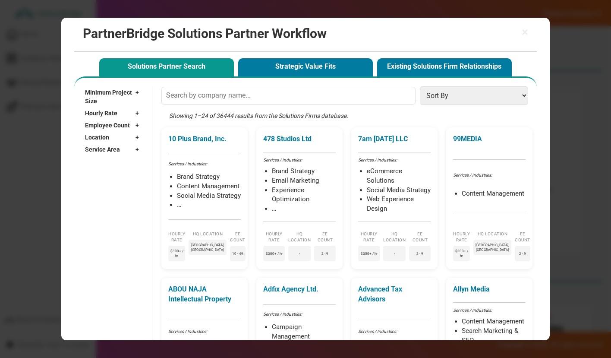
click at [328, 69] on button "Strategic Value Fits" at bounding box center [305, 67] width 135 height 18
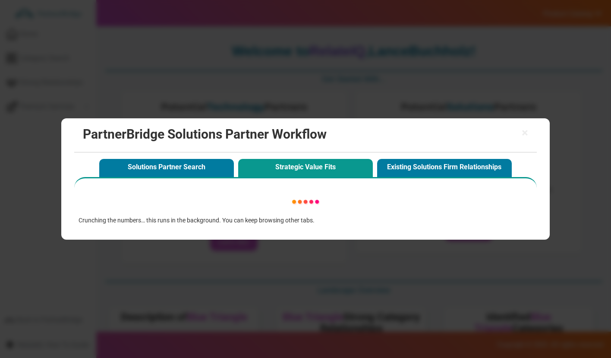
click at [528, 130] on span "×" at bounding box center [524, 133] width 6 height 12
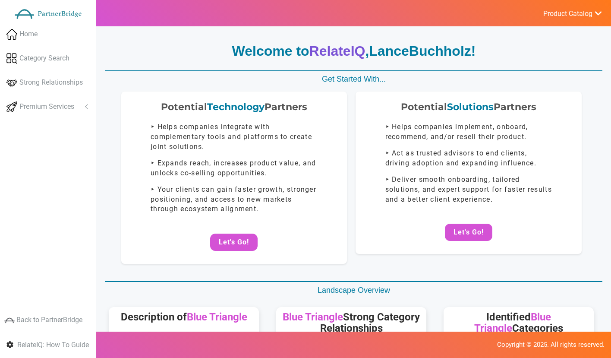
click at [479, 232] on button "Let's Go!" at bounding box center [468, 231] width 47 height 17
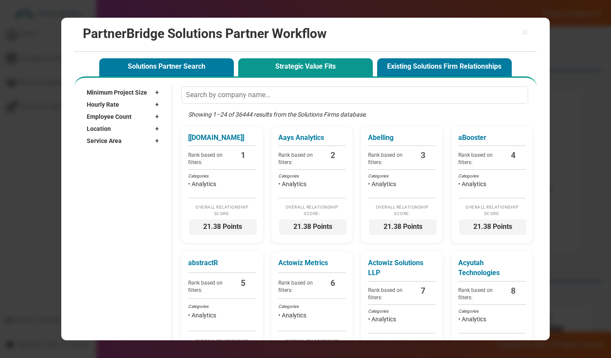
click at [298, 69] on button "Strategic Value Fits" at bounding box center [305, 67] width 135 height 18
click at [128, 136] on div "Service Area +" at bounding box center [125, 141] width 76 height 12
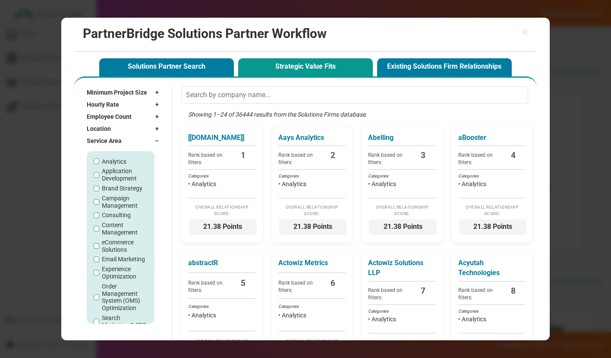
click at [112, 164] on label "Analytics" at bounding box center [114, 161] width 25 height 7
click at [99, 164] on input "Analytics" at bounding box center [97, 161] width 6 height 6
checkbox input "true"
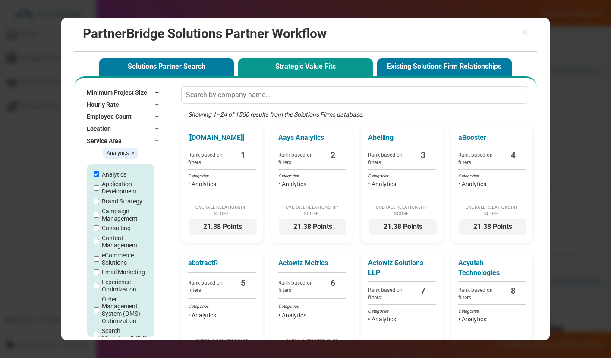
click at [110, 183] on label "Application Development" at bounding box center [125, 187] width 46 height 15
click at [99, 185] on input "Application Development" at bounding box center [97, 188] width 6 height 6
checkbox input "true"
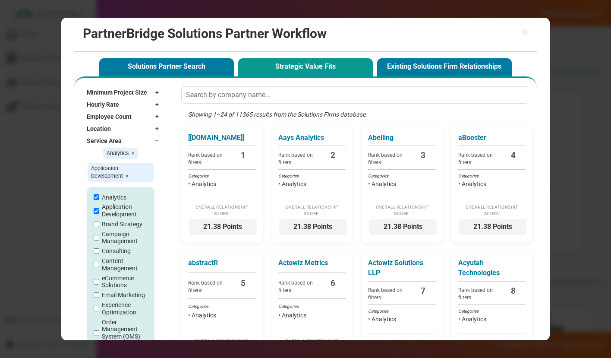
click at [112, 266] on label "Content Management" at bounding box center [125, 264] width 46 height 15
click at [99, 266] on input "Content Management" at bounding box center [97, 264] width 6 height 6
checkbox input "true"
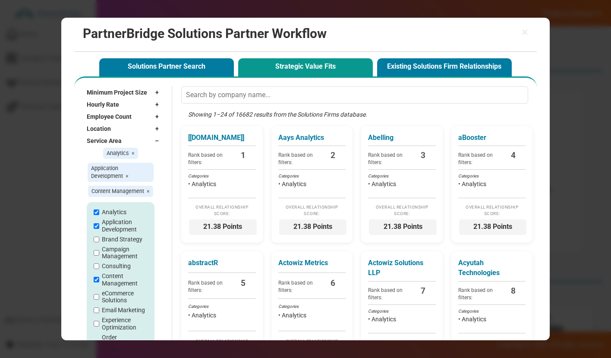
click at [114, 211] on label "Analytics" at bounding box center [114, 211] width 25 height 7
click at [99, 211] on input "Analytics" at bounding box center [97, 212] width 6 height 6
checkbox input "false"
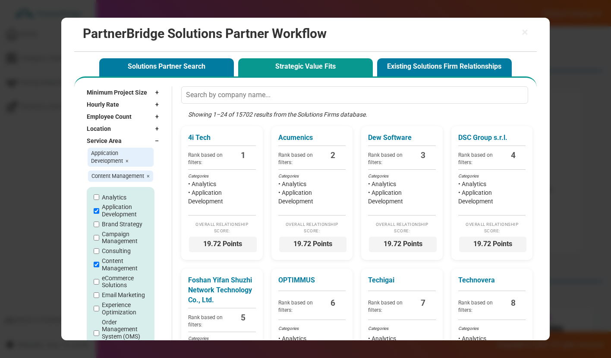
click at [133, 208] on label "Application Development" at bounding box center [125, 210] width 46 height 15
click at [99, 208] on input "Application Development" at bounding box center [97, 211] width 6 height 6
checkbox input "false"
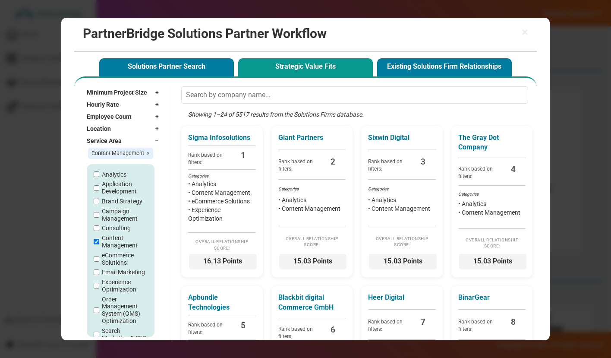
click at [305, 256] on span "15.03 Points" at bounding box center [313, 262] width 68 height 16
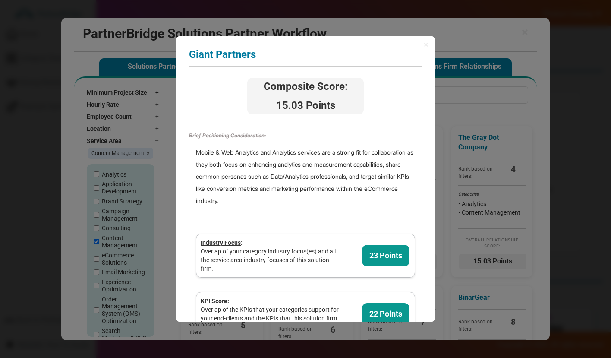
click at [424, 47] on span "×" at bounding box center [426, 44] width 5 height 9
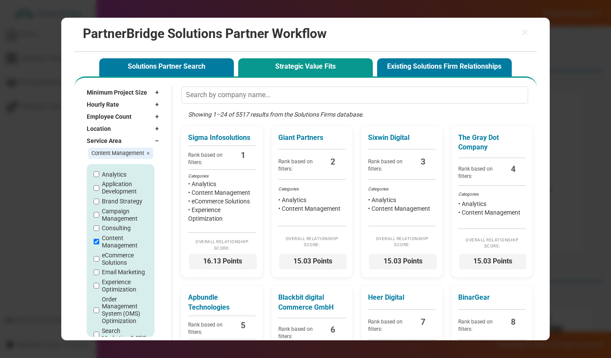
click at [526, 30] on span "×" at bounding box center [524, 32] width 6 height 12
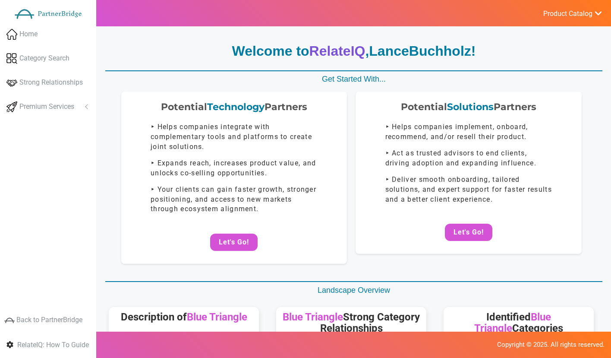
click at [213, 246] on button "Let's Go!" at bounding box center [233, 241] width 47 height 17
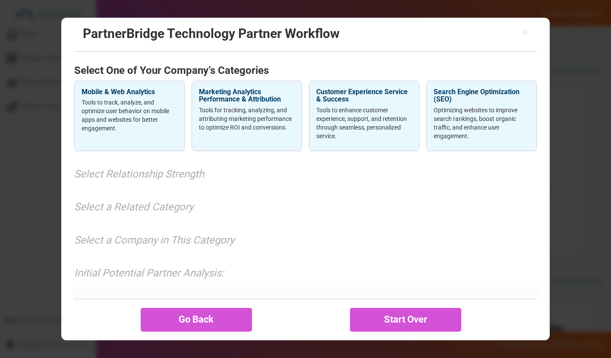
click at [523, 27] on span "×" at bounding box center [524, 32] width 6 height 12
